Goal: Navigation & Orientation: Understand site structure

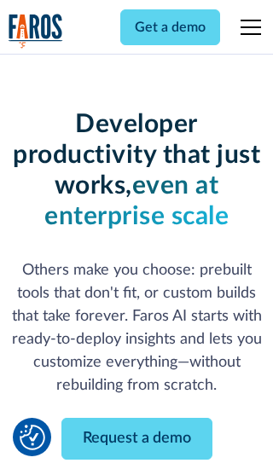
scroll to position [205, 0]
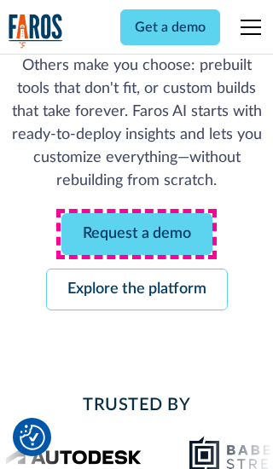
click at [136, 234] on link "Request a demo" at bounding box center [136, 234] width 151 height 42
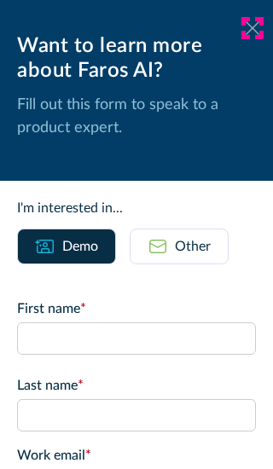
click at [252, 28] on icon at bounding box center [253, 27] width 14 height 13
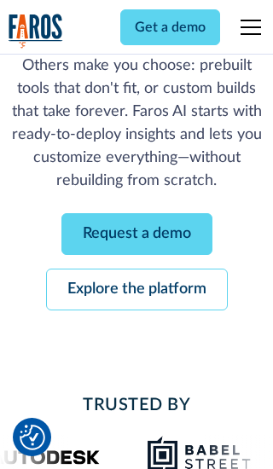
scroll to position [260, 0]
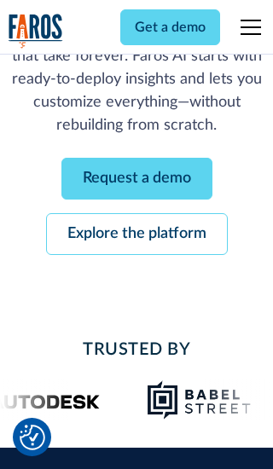
click at [136, 234] on link "Explore the platform" at bounding box center [137, 234] width 182 height 42
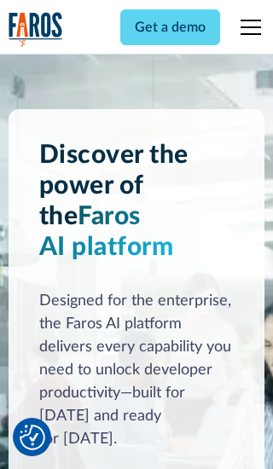
scroll to position [12807, 0]
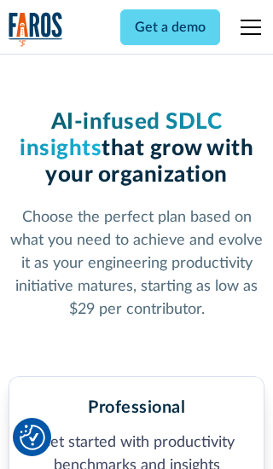
scroll to position [2642, 0]
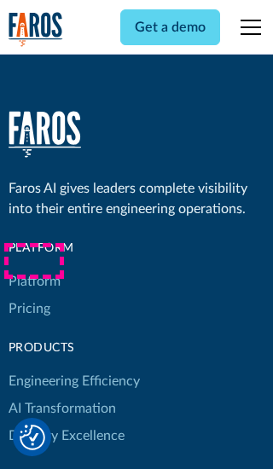
click at [33, 268] on link "Platform" at bounding box center [35, 281] width 52 height 27
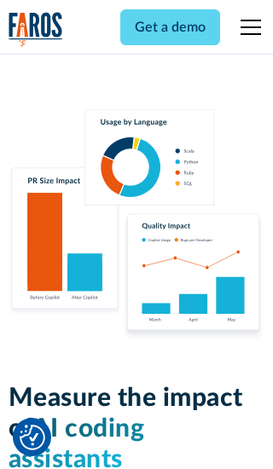
scroll to position [10540, 0]
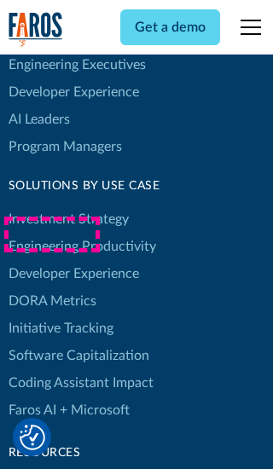
click at [51, 287] on link "DORA Metrics" at bounding box center [53, 300] width 88 height 27
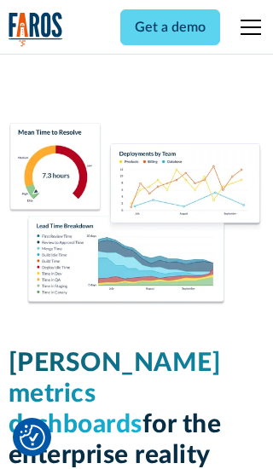
scroll to position [7465, 0]
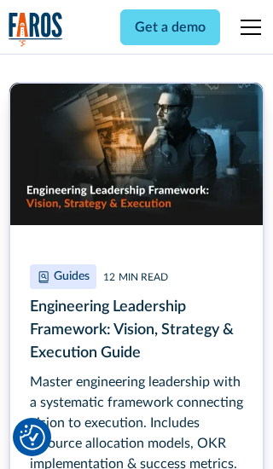
scroll to position [7712, 0]
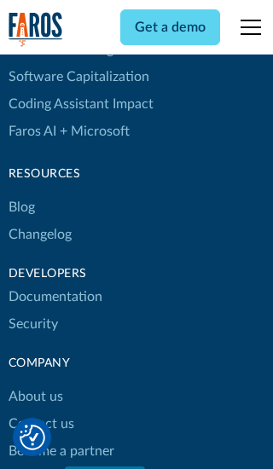
click at [39, 234] on link "Changelog" at bounding box center [40, 234] width 63 height 27
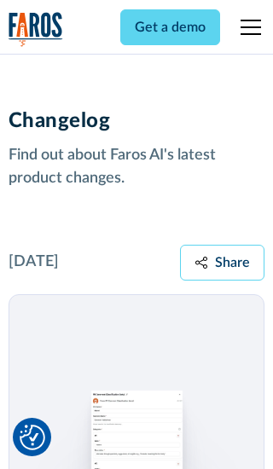
scroll to position [20593, 0]
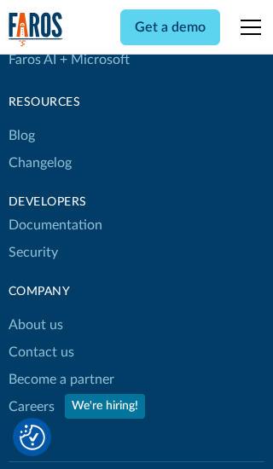
click at [35, 311] on link "About us" at bounding box center [36, 324] width 55 height 27
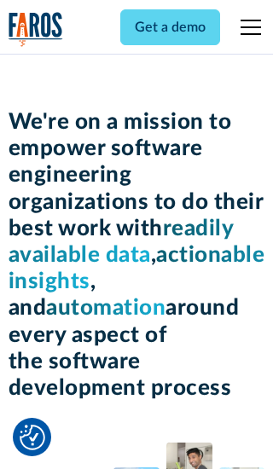
scroll to position [5879, 0]
